Goal: Navigation & Orientation: Understand site structure

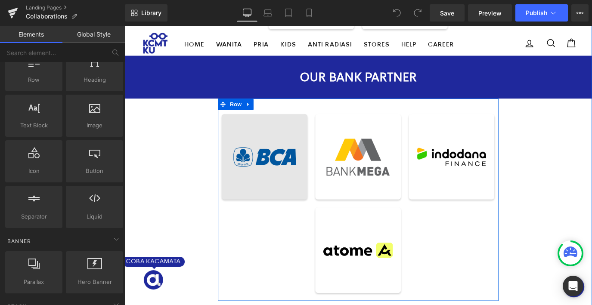
scroll to position [886, 0]
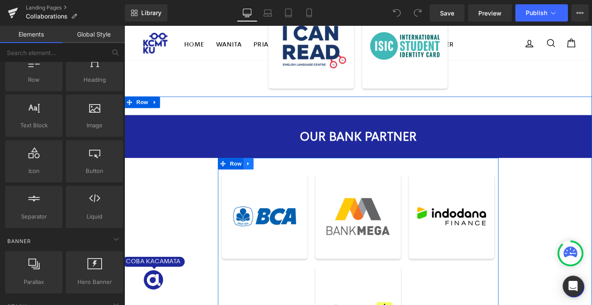
click at [261, 178] on icon at bounding box center [262, 180] width 2 height 4
